Goal: Information Seeking & Learning: Learn about a topic

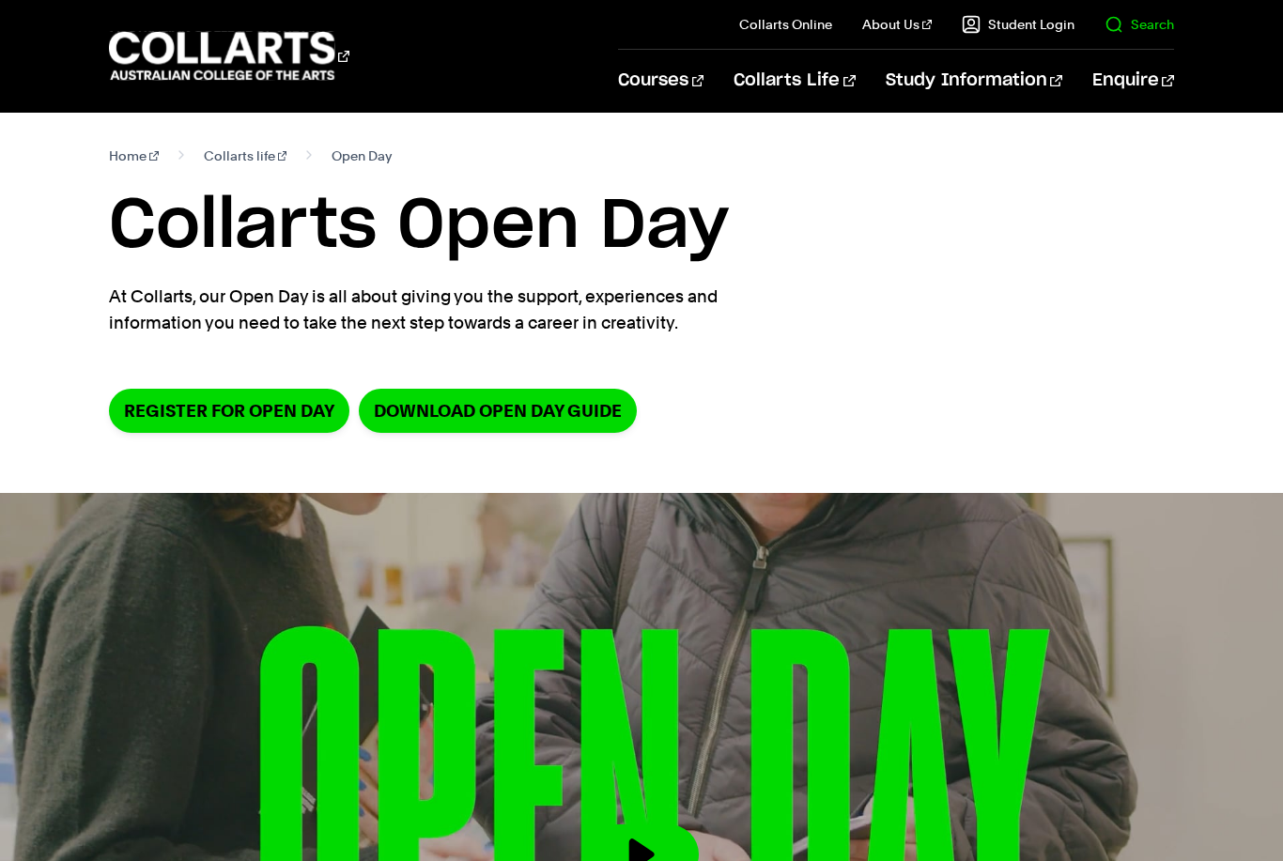
click at [1135, 23] on link "Search" at bounding box center [1140, 24] width 70 height 19
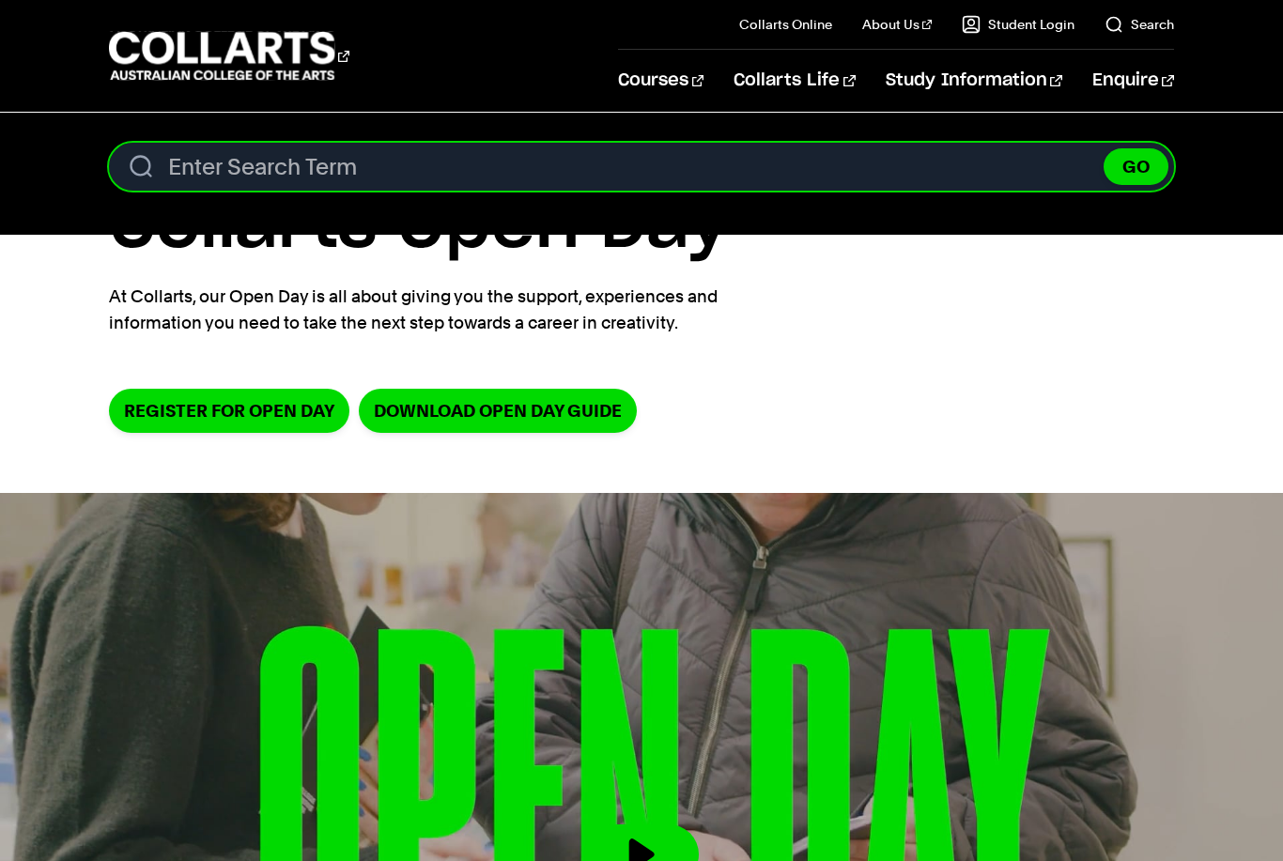
click at [926, 147] on input "Search content" at bounding box center [641, 167] width 1065 height 48
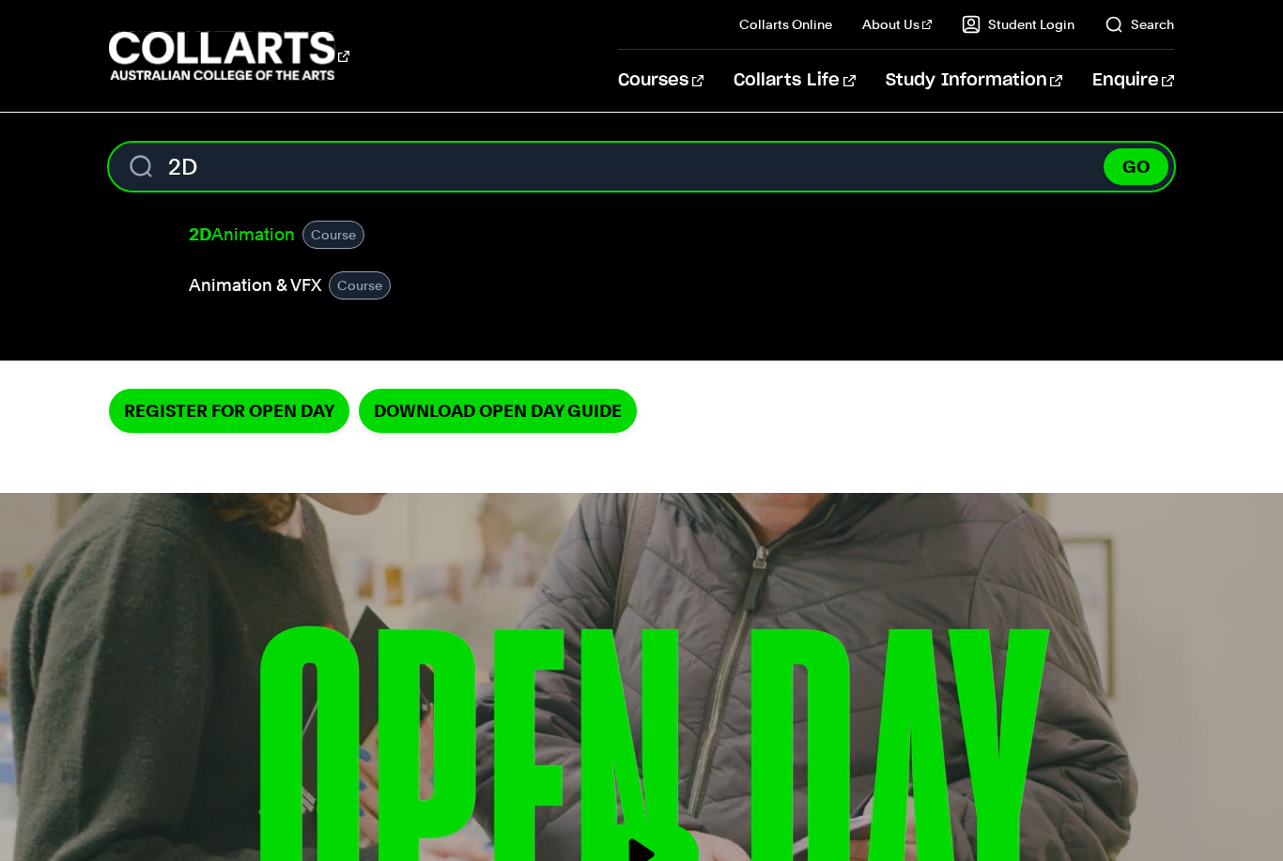
type input "2D"
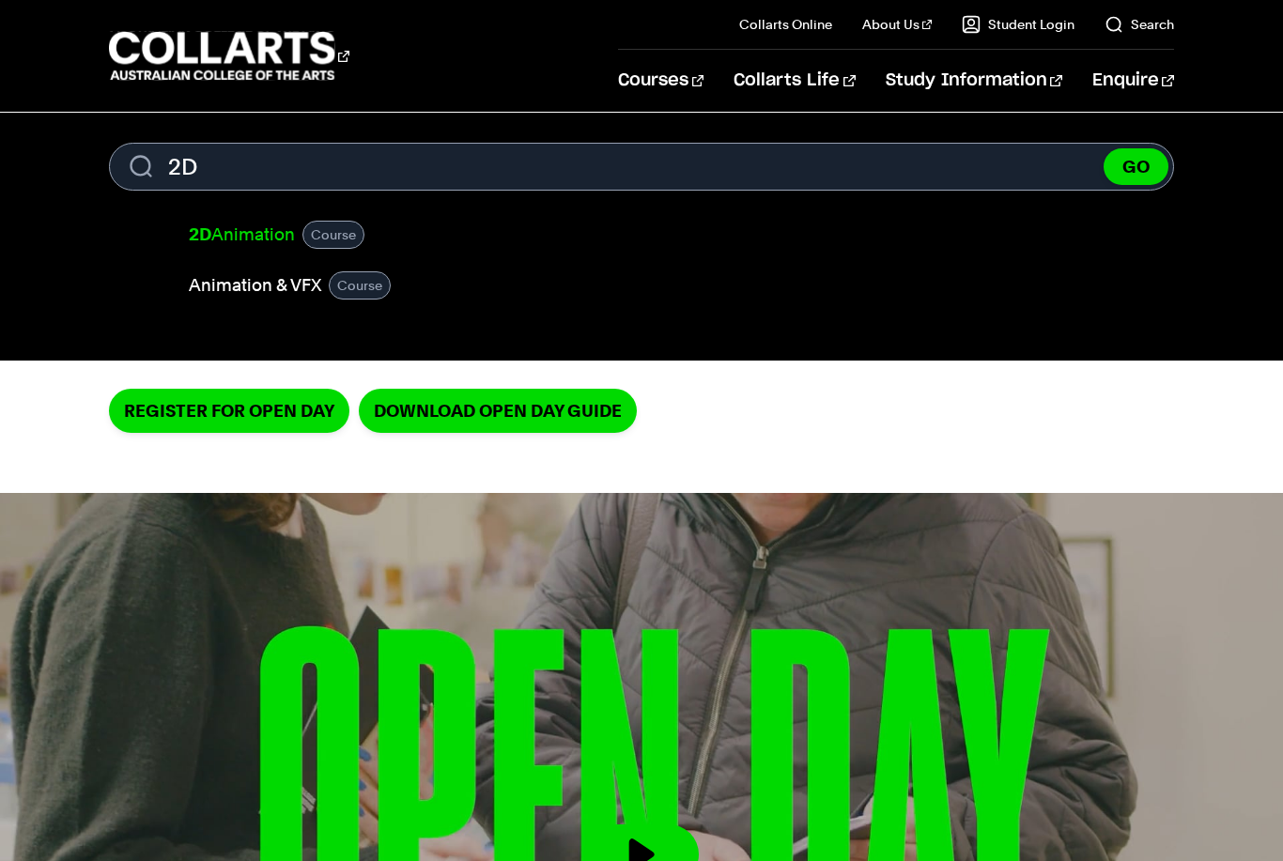
click at [227, 240] on link "2D Animation" at bounding box center [242, 235] width 106 height 26
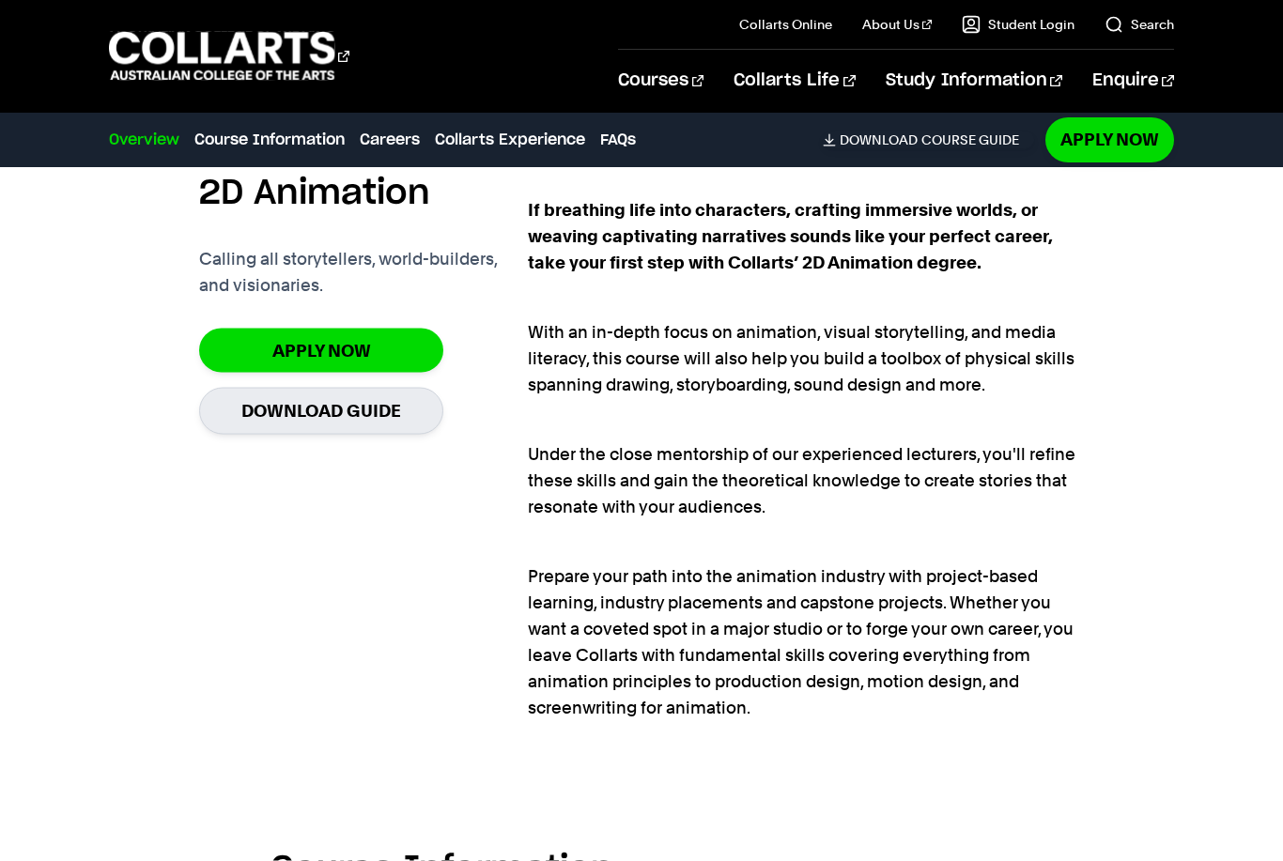
scroll to position [1177, 0]
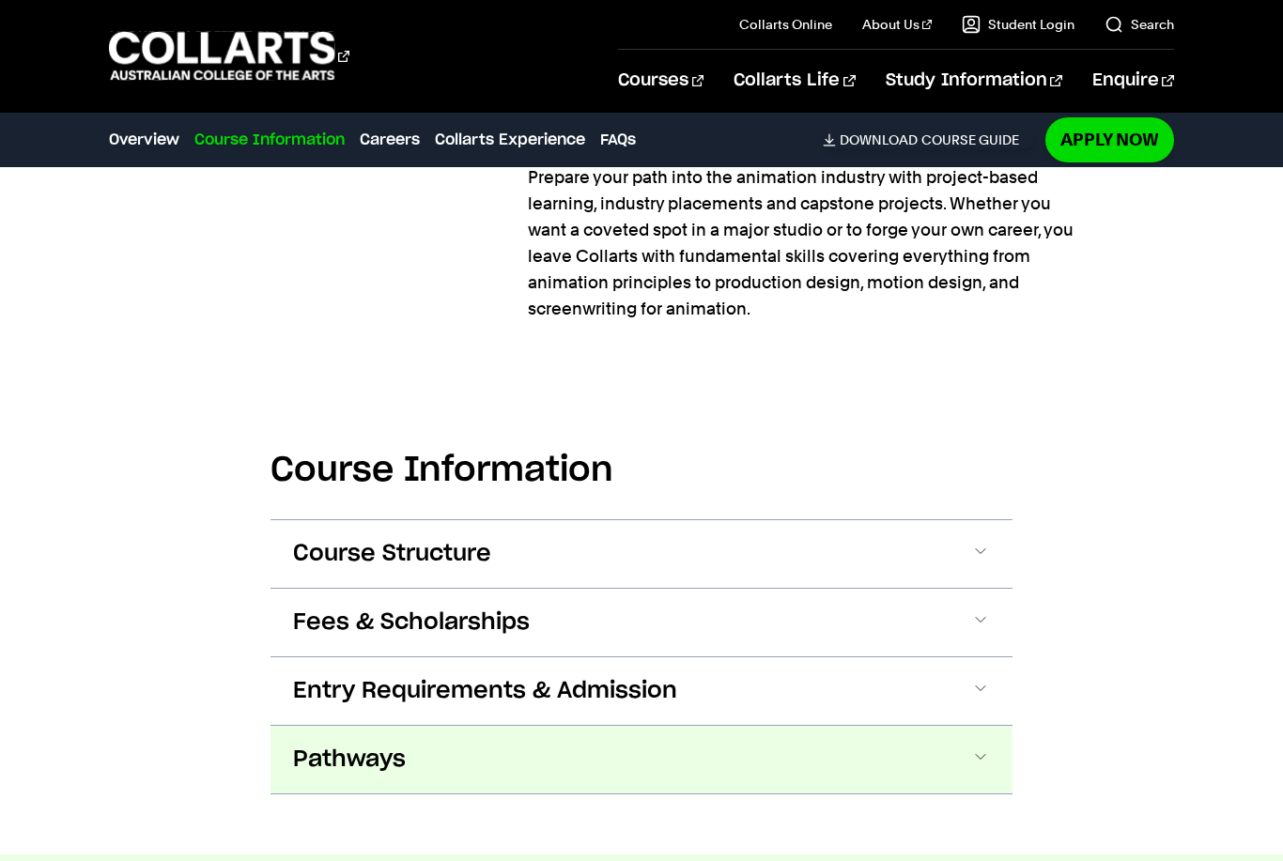
click at [917, 768] on button "Pathways" at bounding box center [642, 760] width 742 height 68
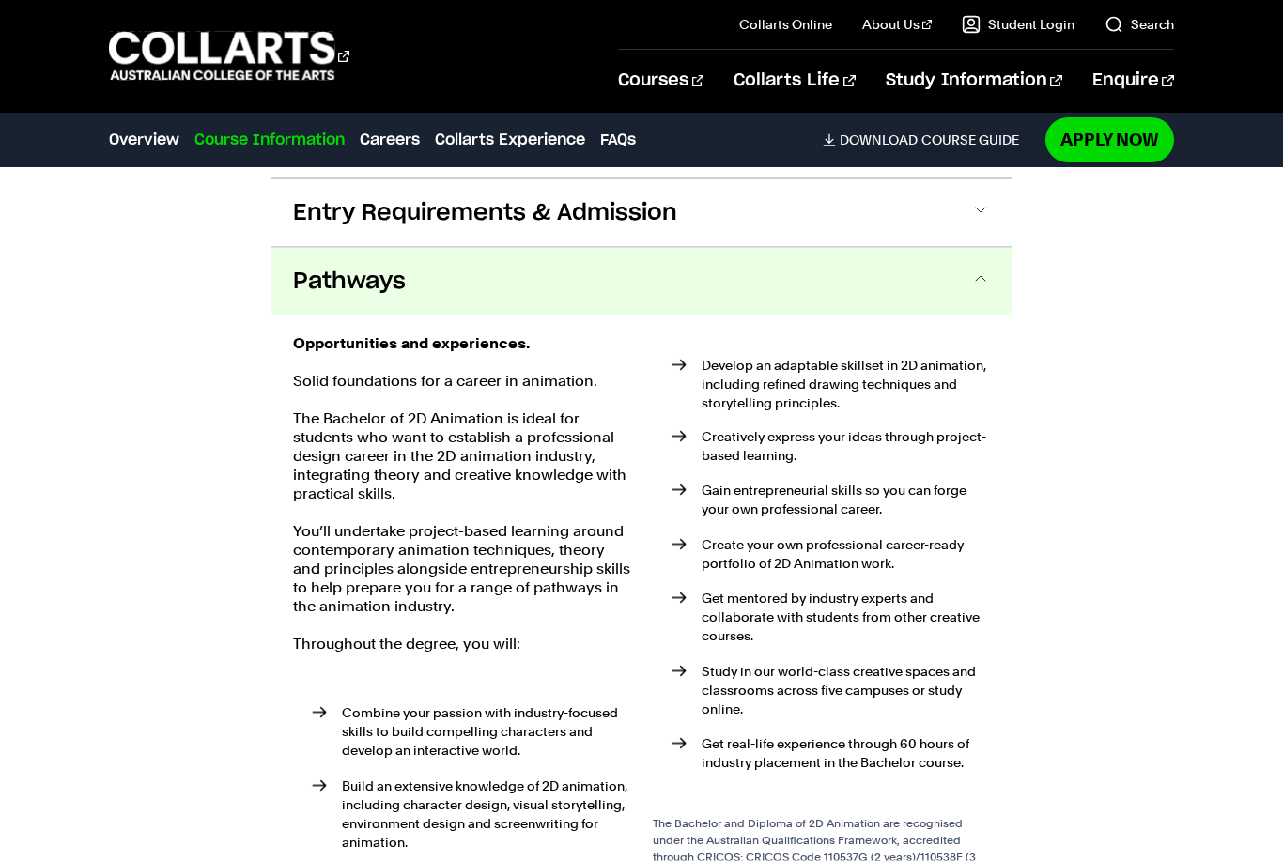
scroll to position [1770, 0]
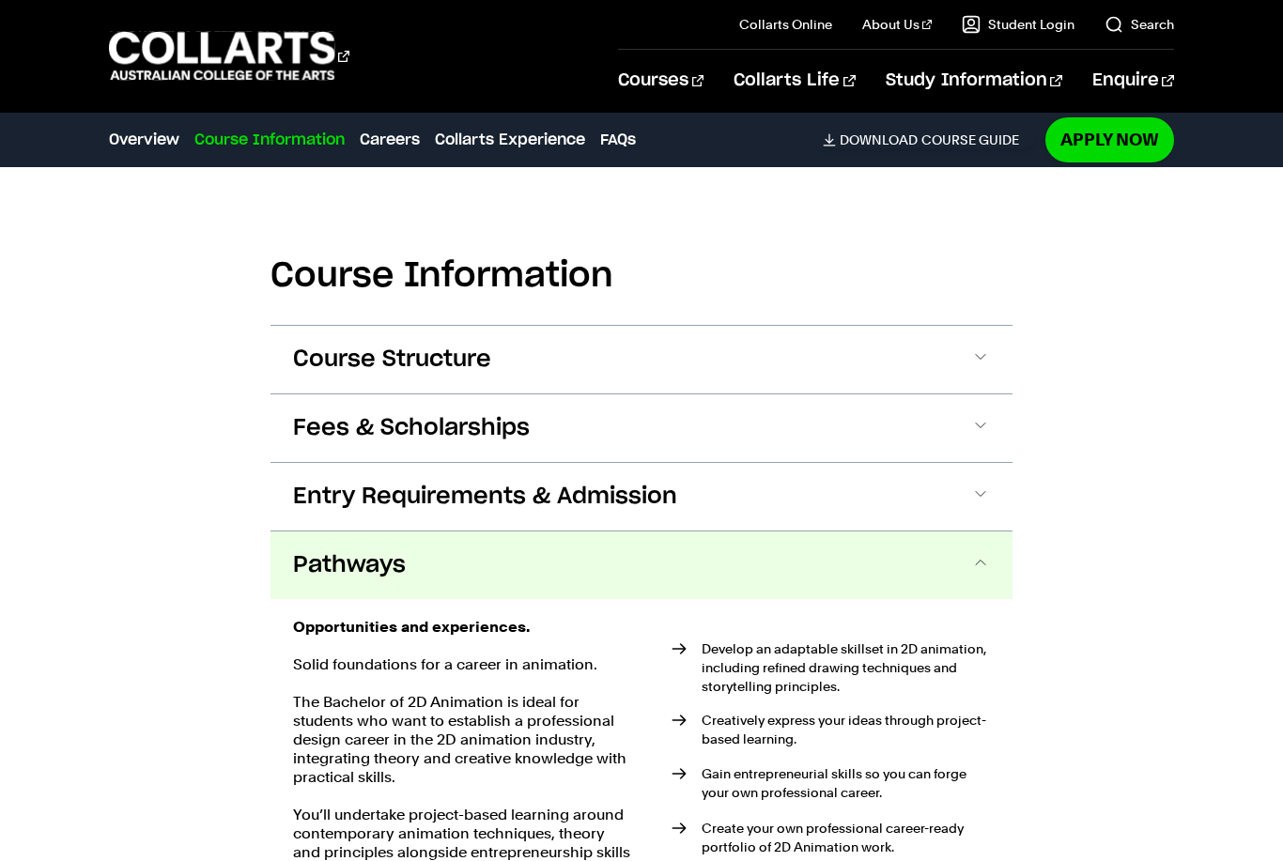
click at [949, 575] on button "Pathways" at bounding box center [642, 566] width 742 height 68
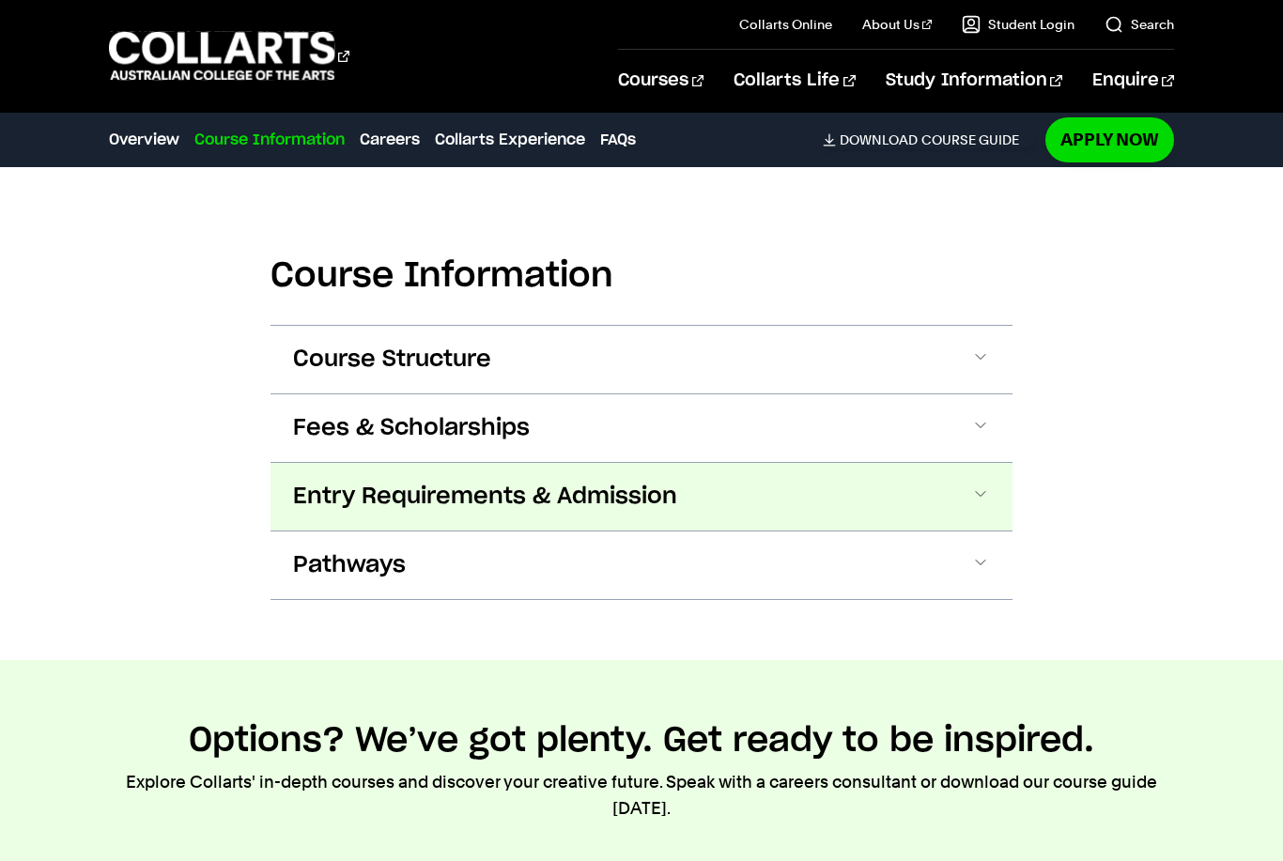
click at [933, 490] on button "Entry Requirements & Admission" at bounding box center [642, 497] width 742 height 68
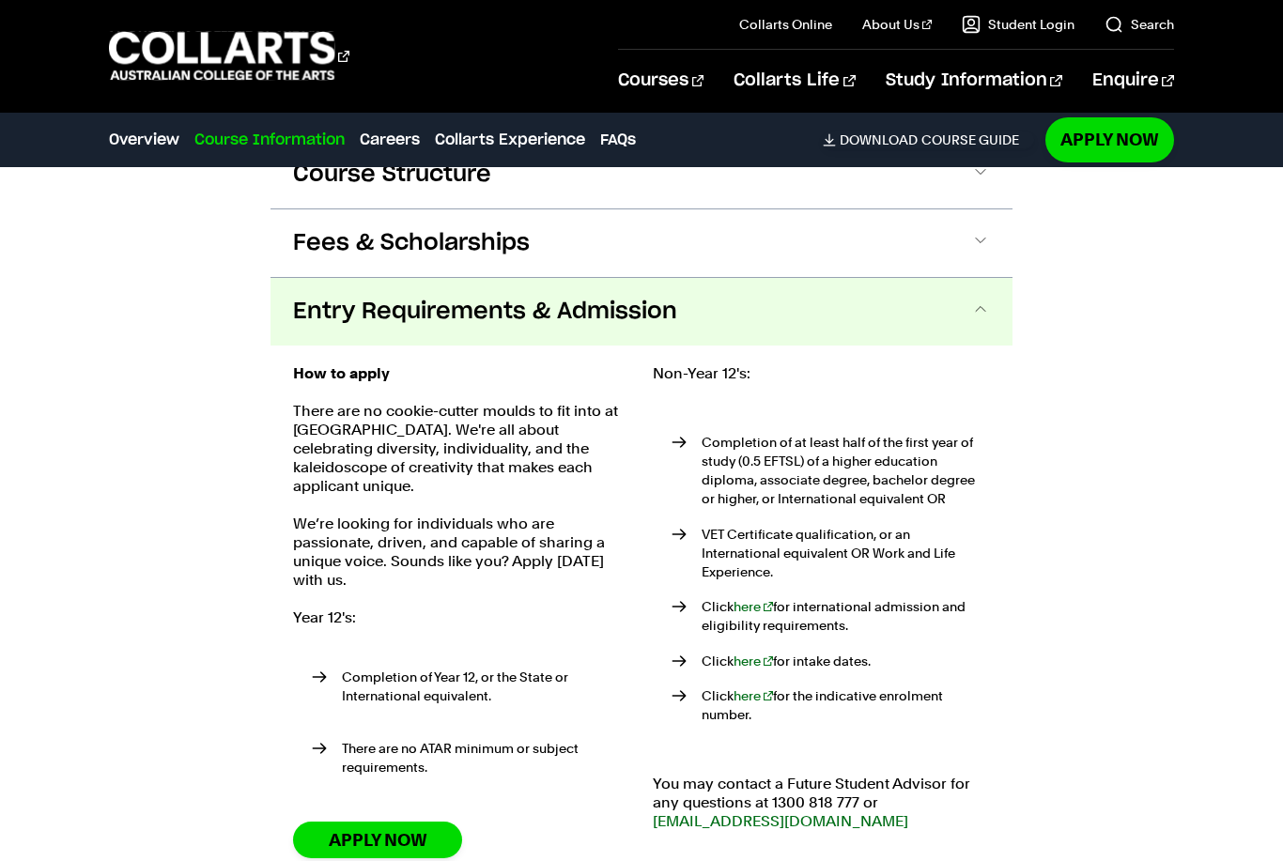
scroll to position [1552, 0]
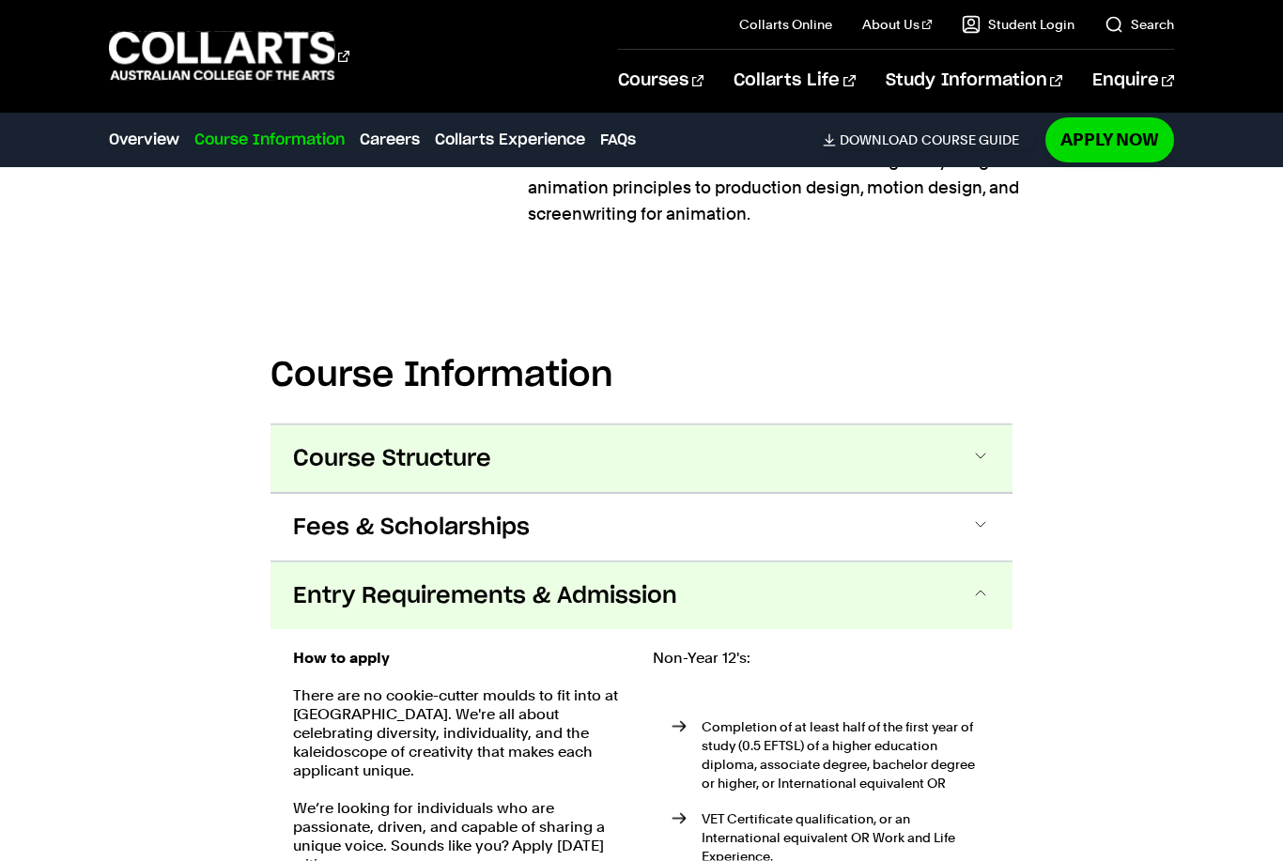
click at [942, 473] on button "Course Structure" at bounding box center [642, 460] width 742 height 68
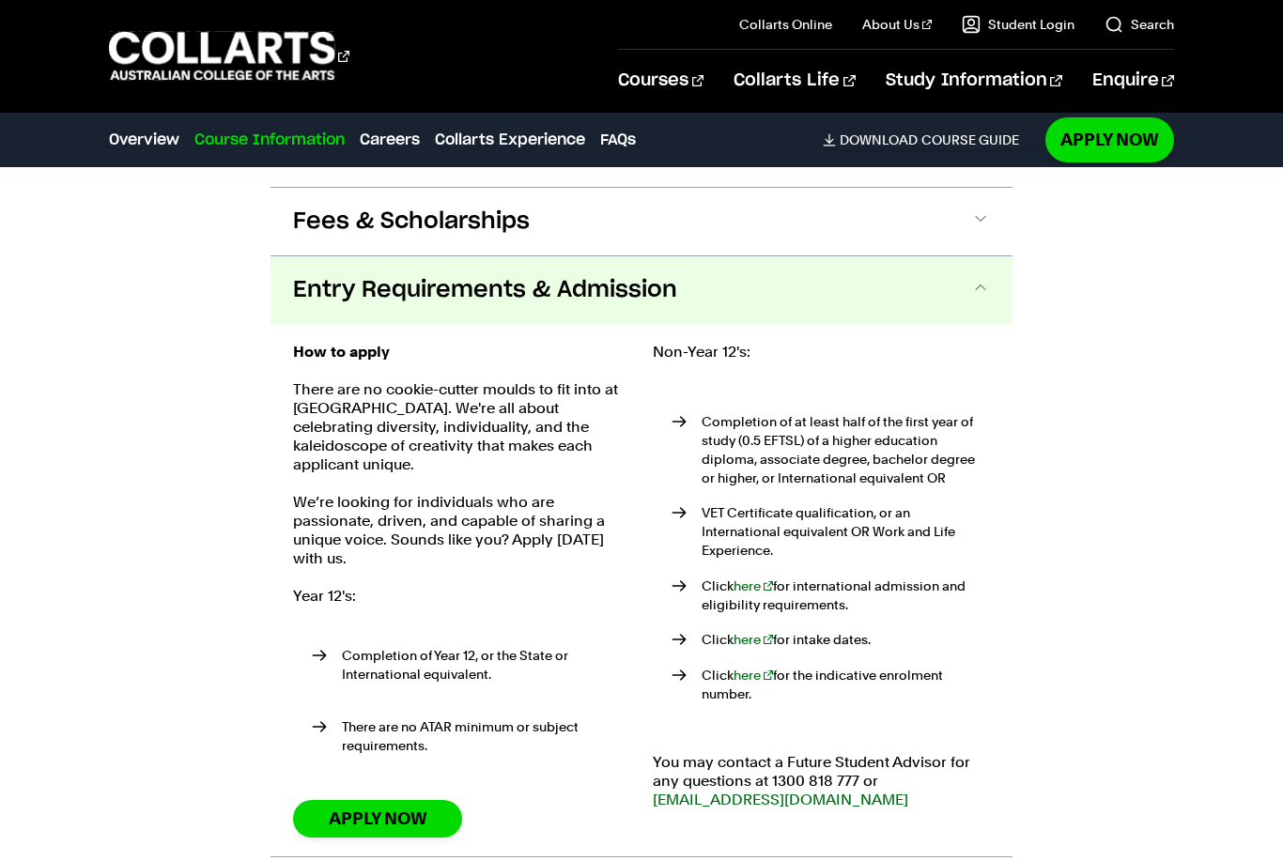
scroll to position [3394, 0]
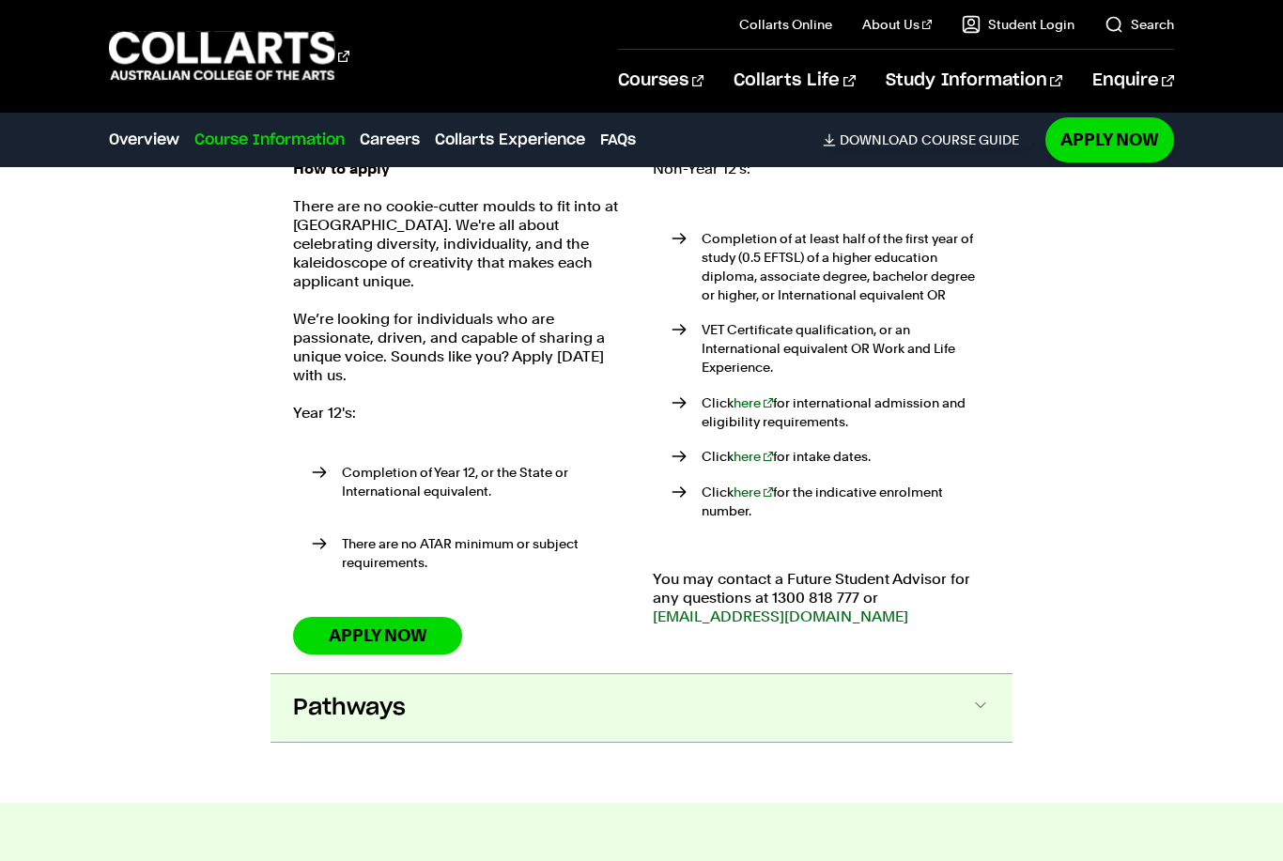
click at [950, 692] on button "Pathways" at bounding box center [642, 709] width 742 height 68
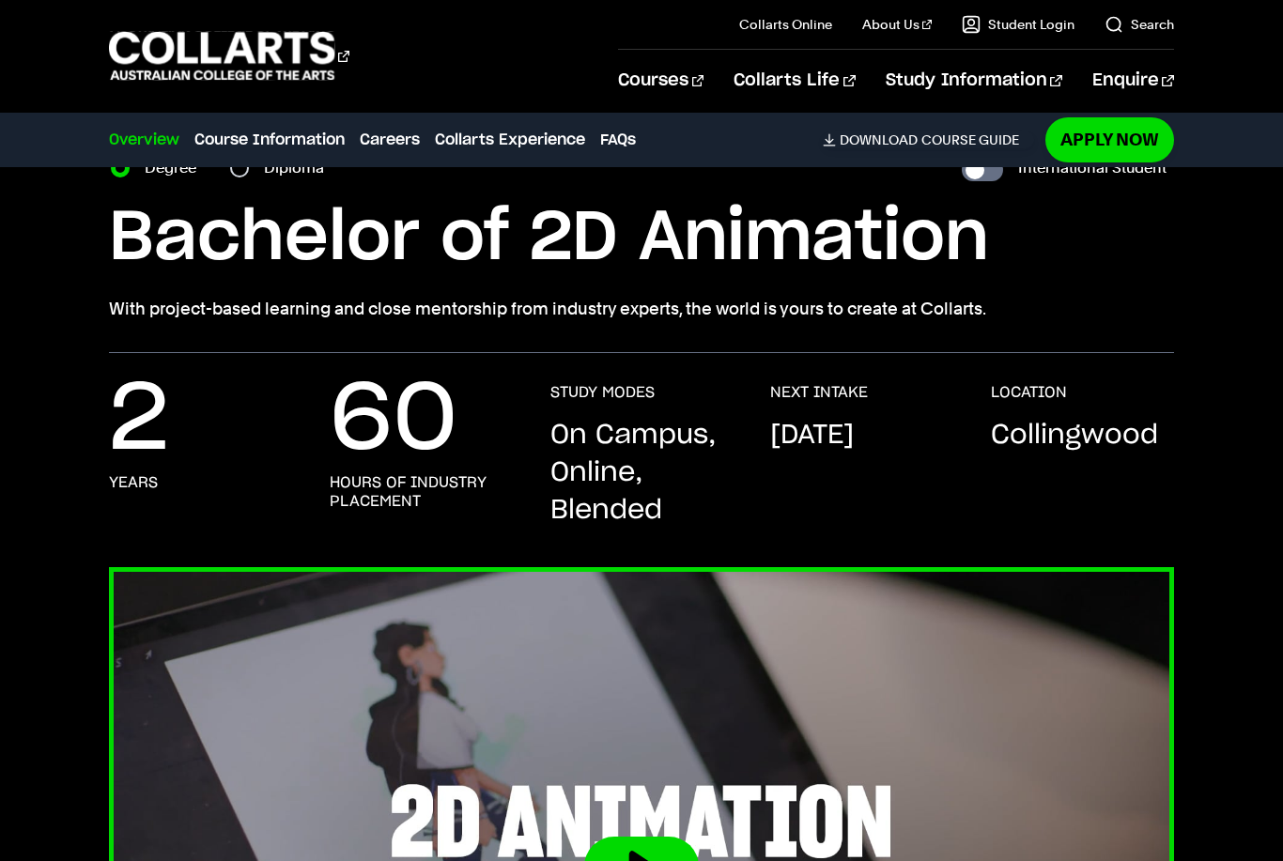
scroll to position [0, 0]
